Goal: Find specific page/section: Find specific page/section

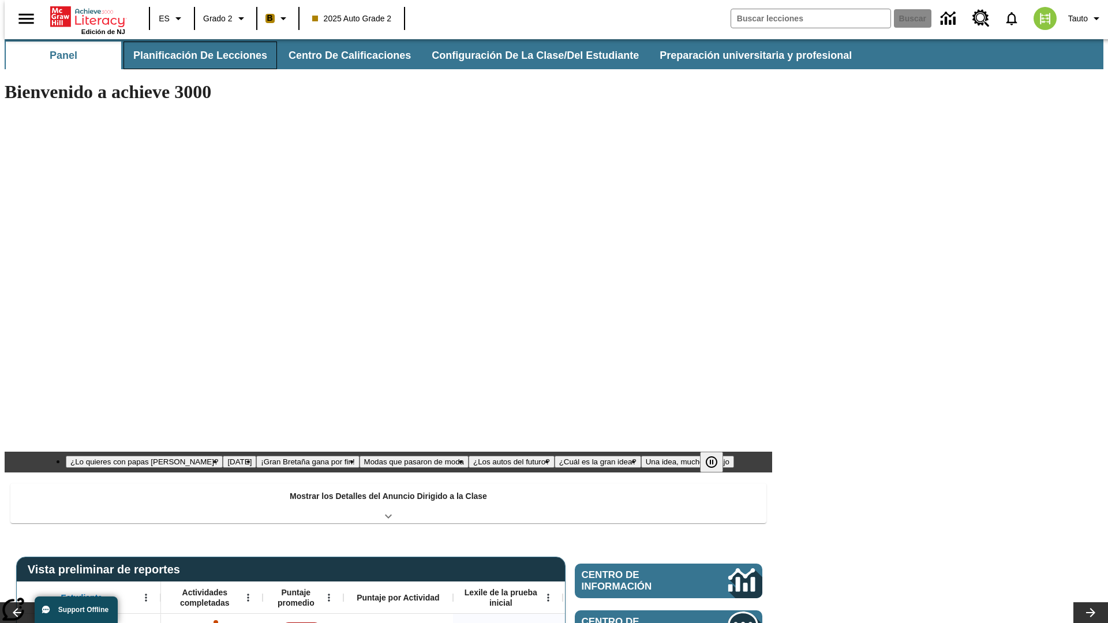
click at [193, 55] on button "Planificación de lecciones" at bounding box center [201, 56] width 154 height 28
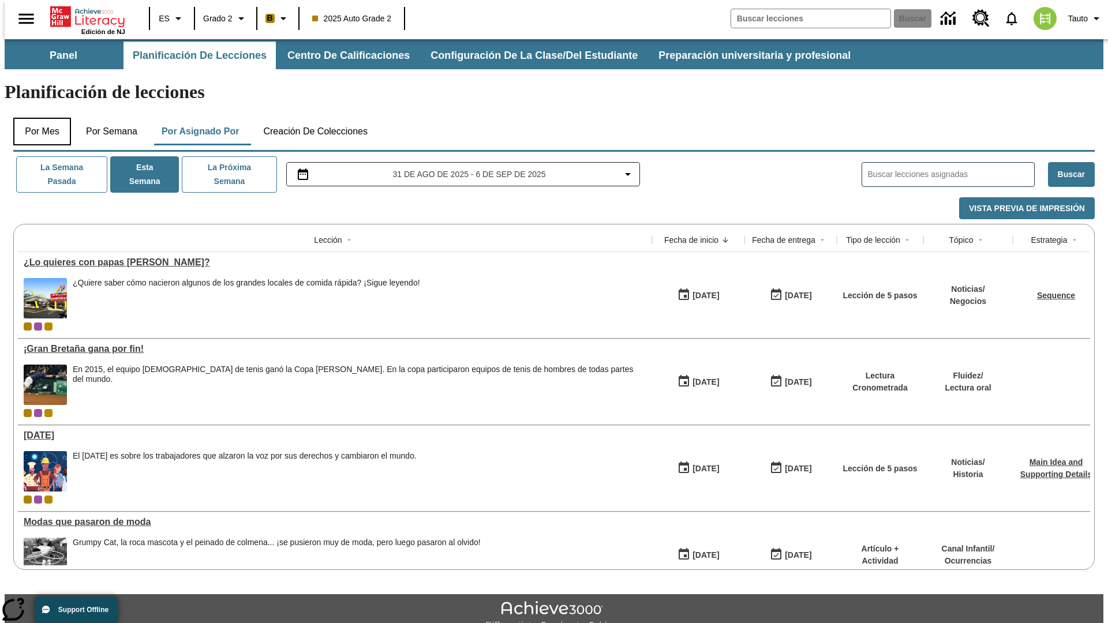
click at [38, 118] on button "Por mes" at bounding box center [42, 132] width 58 height 28
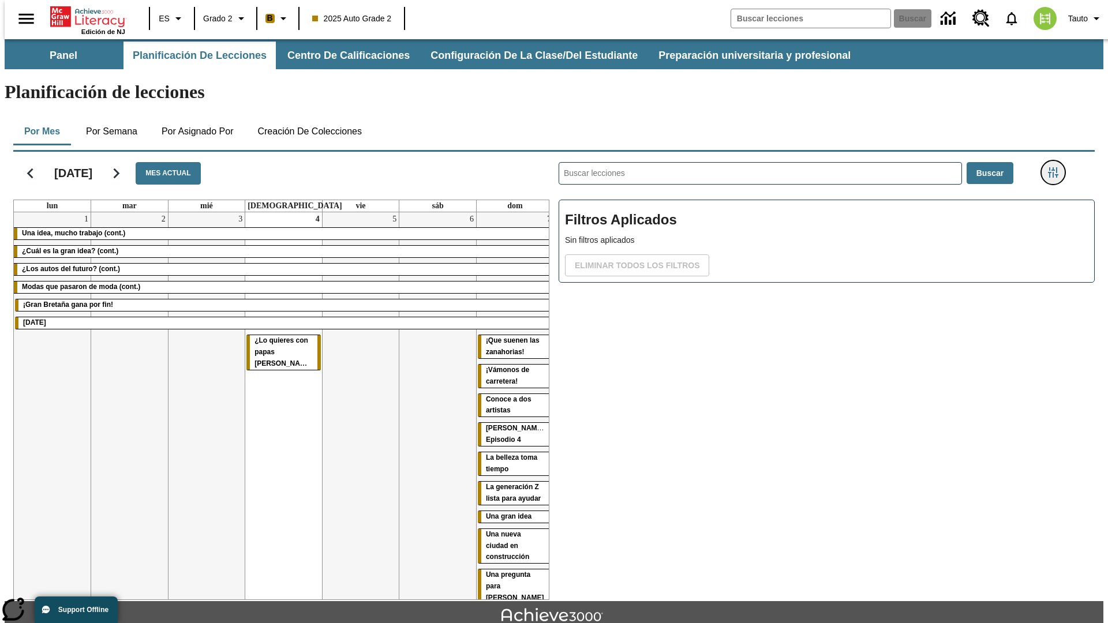
click at [1057, 167] on icon "Menú lateral de filtros" at bounding box center [1053, 172] width 10 height 10
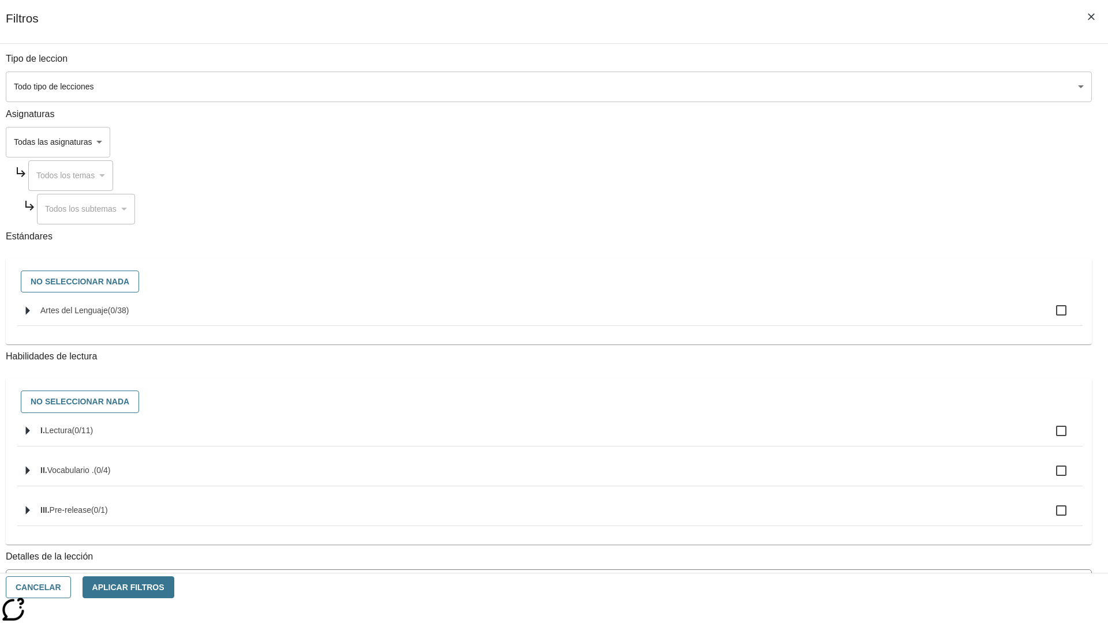
click at [831, 87] on body "[MEDICAL_DATA] al contenido principal Edición de NJ ES Grado 2 B 2025 Auto Grad…" at bounding box center [554, 357] width 1099 height 637
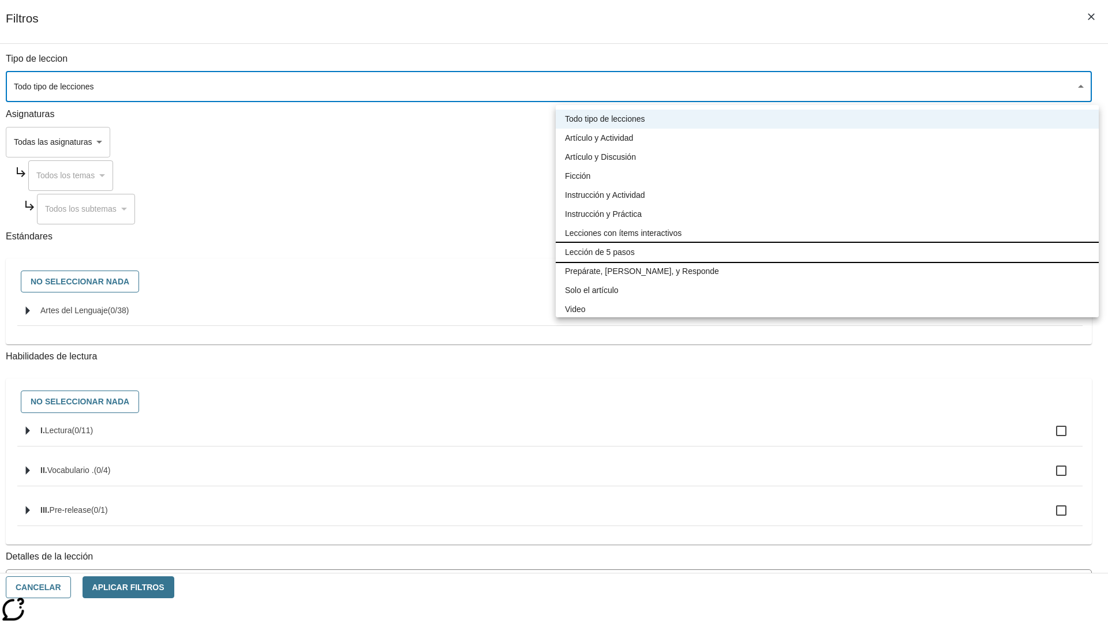
click at [827, 252] on li "Lección de 5 pasos" at bounding box center [827, 252] width 543 height 19
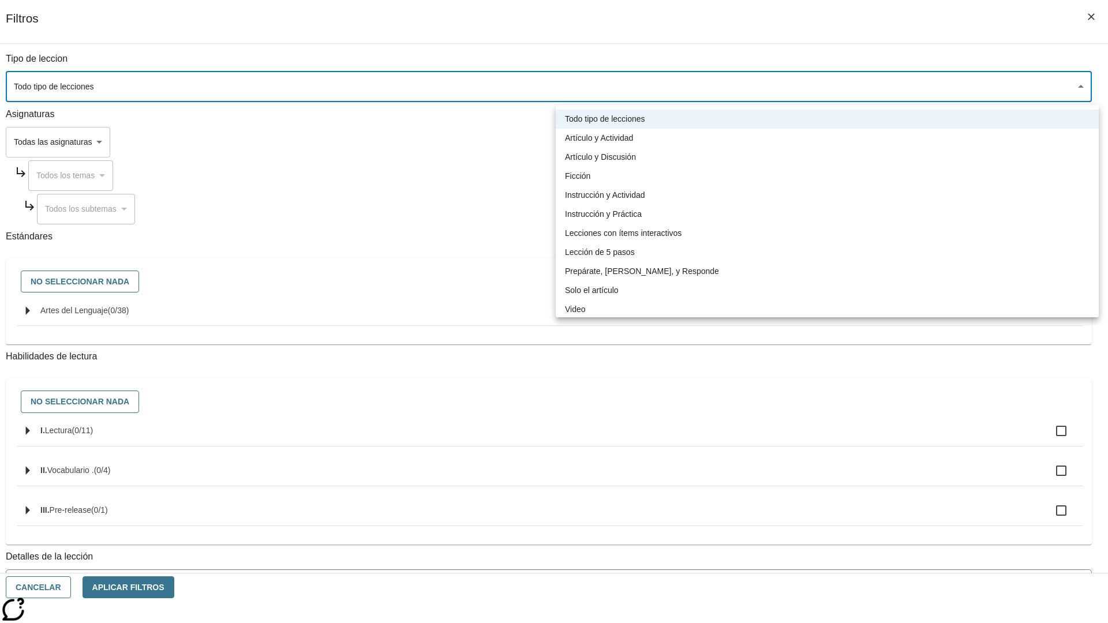
type input "1"
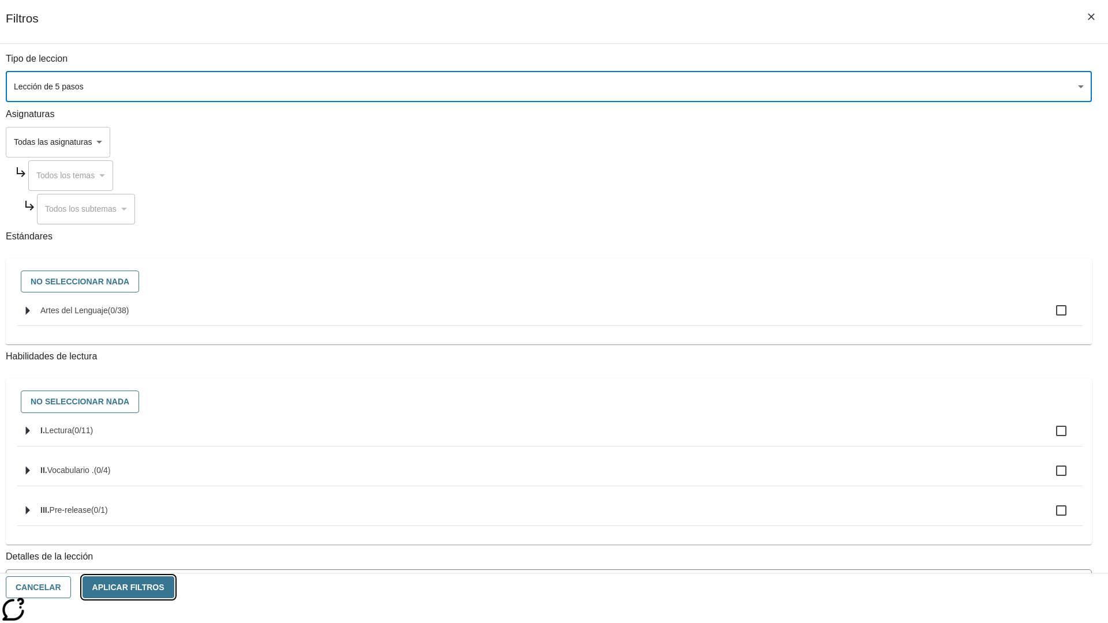
click at [174, 588] on button "Aplicar Filtros" at bounding box center [129, 588] width 92 height 23
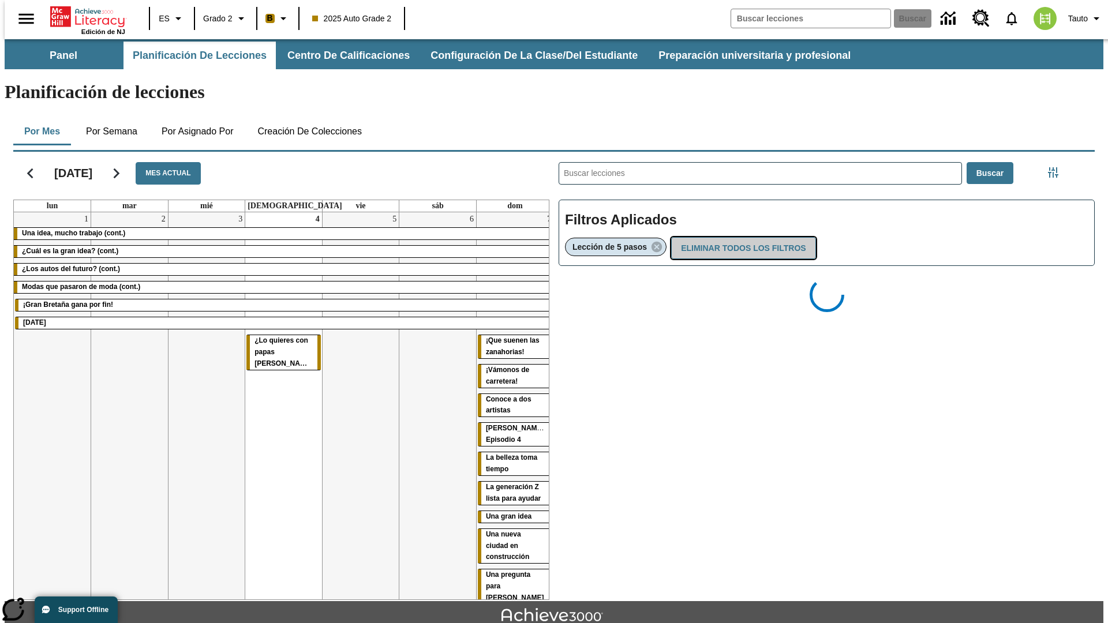
click at [741, 237] on button "Eliminar todos los filtros" at bounding box center [743, 248] width 144 height 23
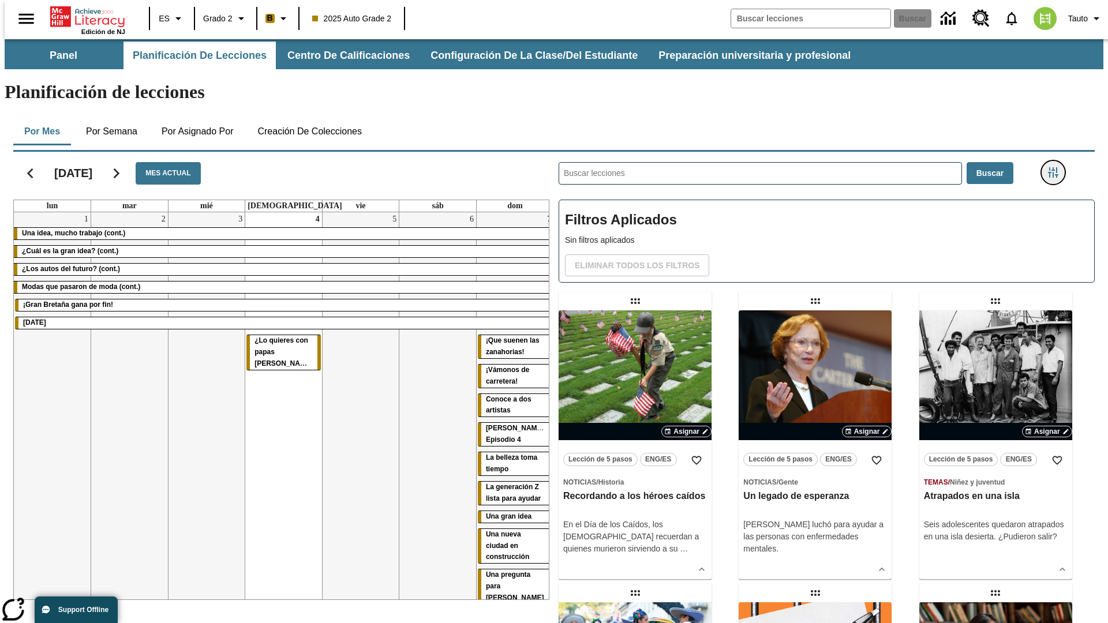
click at [1057, 167] on icon "Menú lateral de filtros" at bounding box center [1053, 172] width 10 height 10
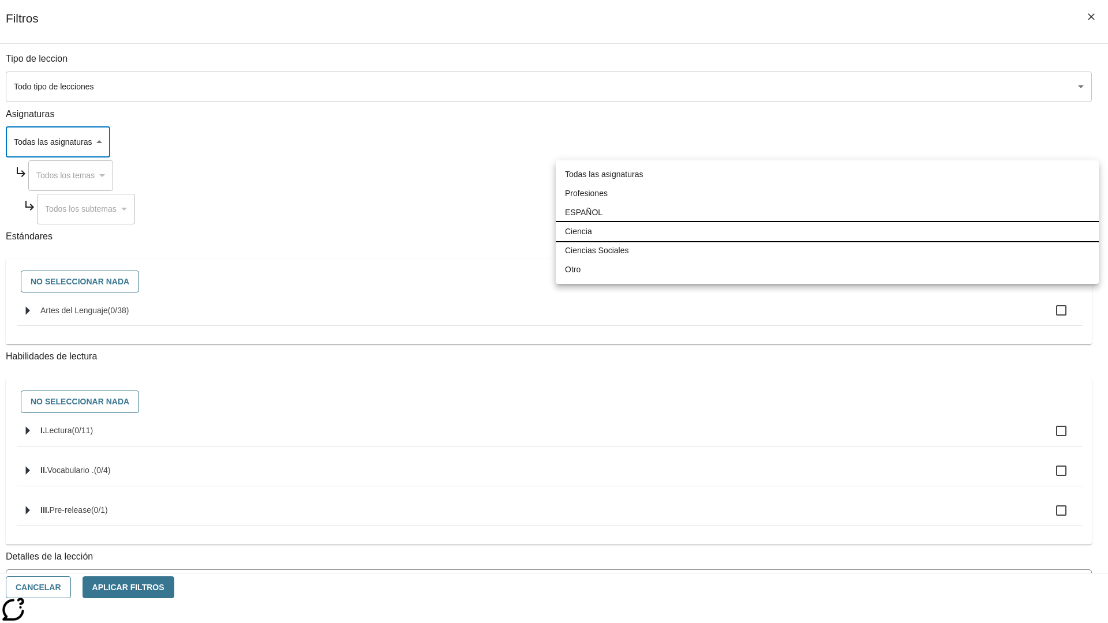
click at [827, 231] on li "Ciencia" at bounding box center [827, 231] width 543 height 19
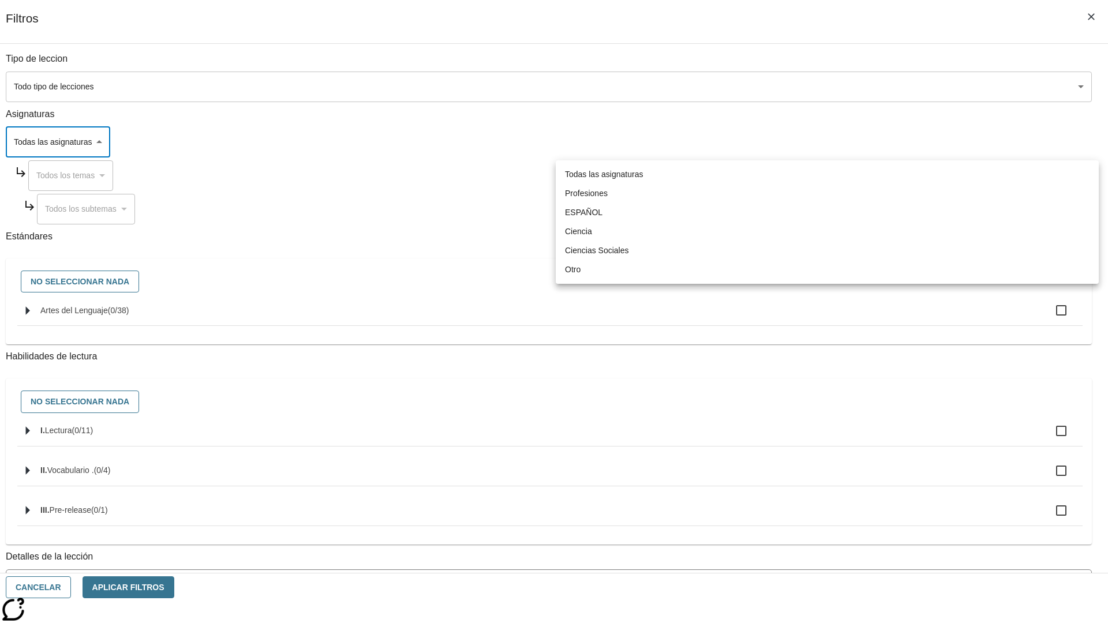
type input "2"
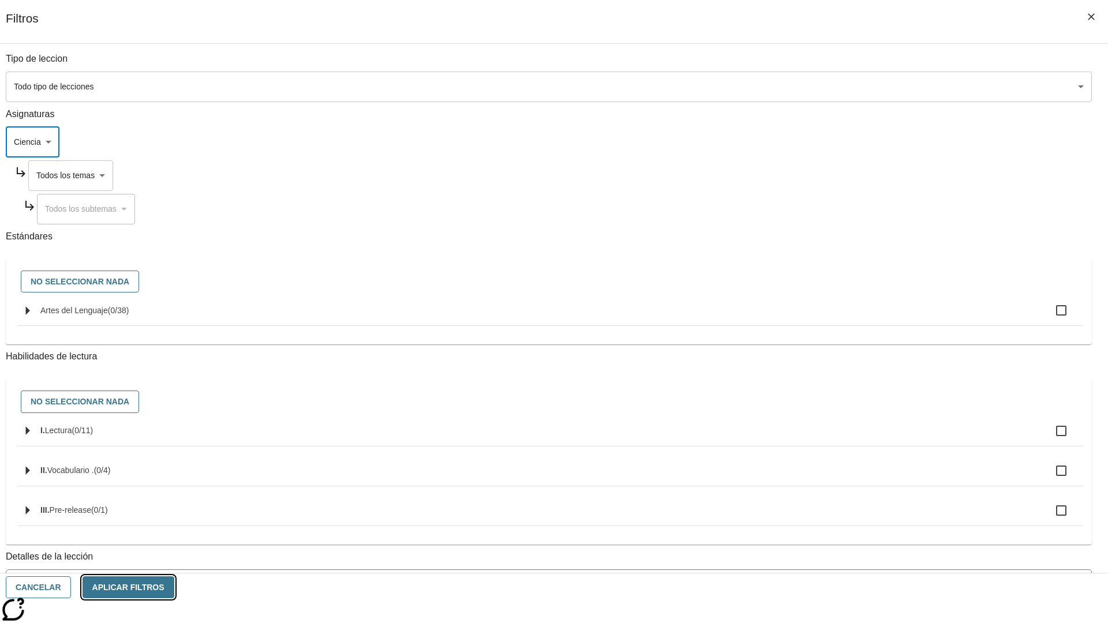
click at [174, 588] on button "Aplicar Filtros" at bounding box center [129, 588] width 92 height 23
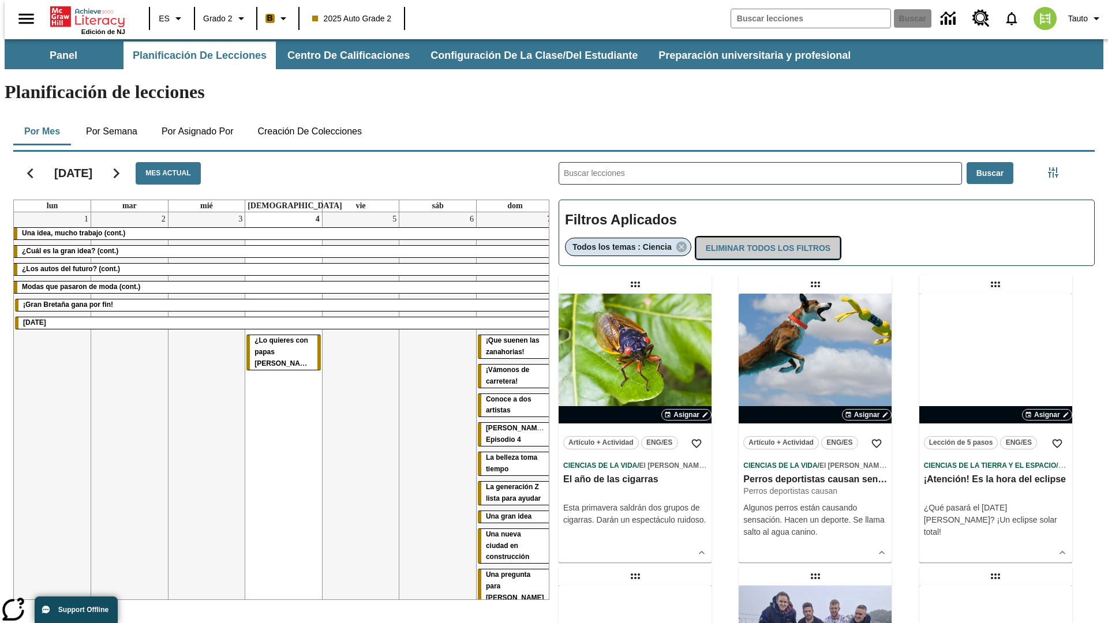
click at [766, 237] on button "Eliminar todos los filtros" at bounding box center [768, 248] width 144 height 23
click at [1057, 167] on icon "Menú lateral de filtros" at bounding box center [1053, 172] width 10 height 10
